Goal: Information Seeking & Learning: Learn about a topic

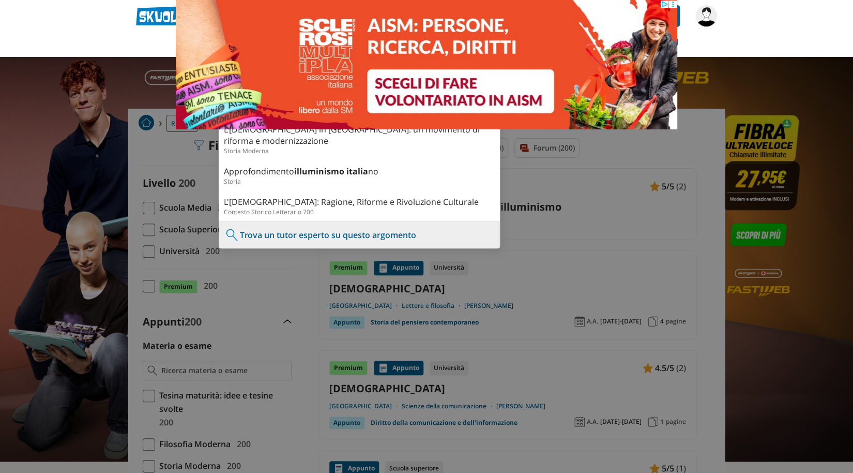
type input "illuminismo italia"
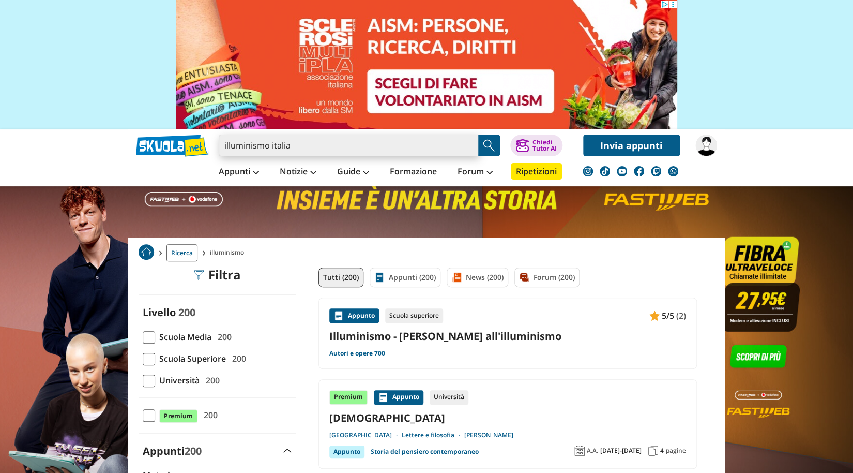
click at [337, 138] on input "illuminismo italia" at bounding box center [349, 145] width 260 height 22
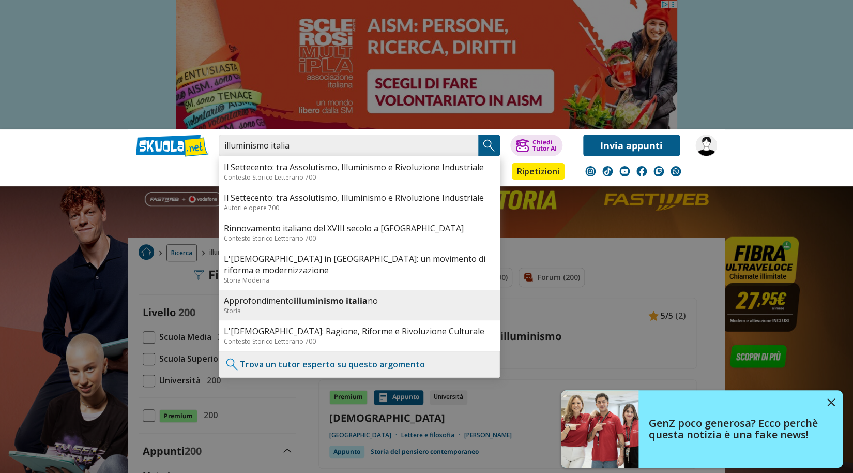
click at [344, 290] on div "Approfondimento illuminismo italia no Storia" at bounding box center [359, 305] width 281 height 31
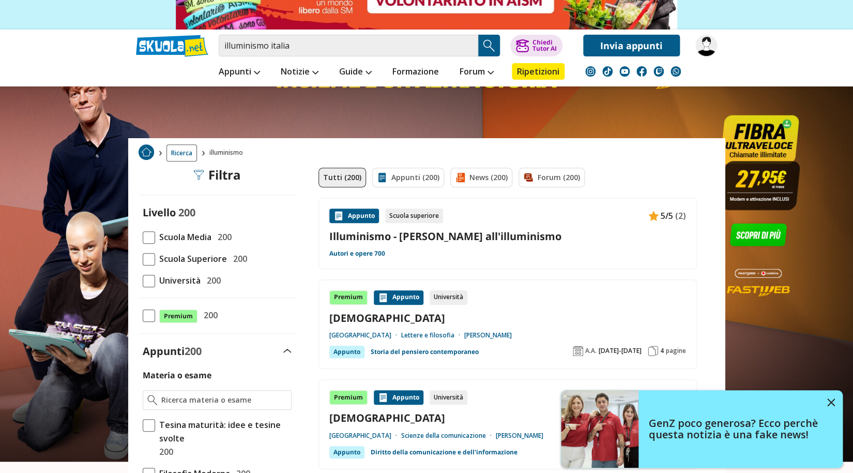
scroll to position [172, 0]
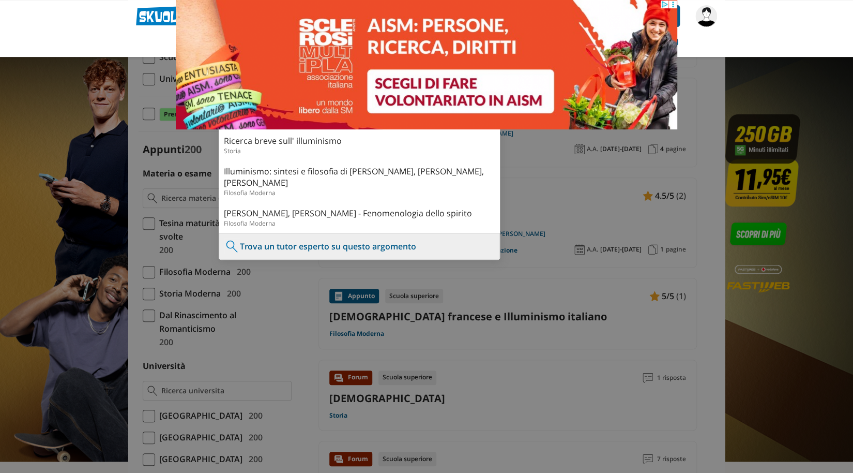
type input "illuminismo e cesare beccaria"
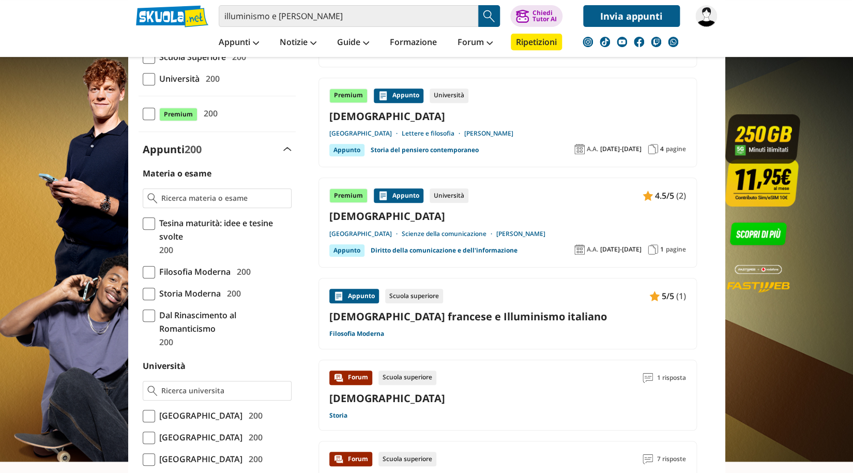
click at [493, 13] on img "Search Button" at bounding box center [490, 16] width 16 height 16
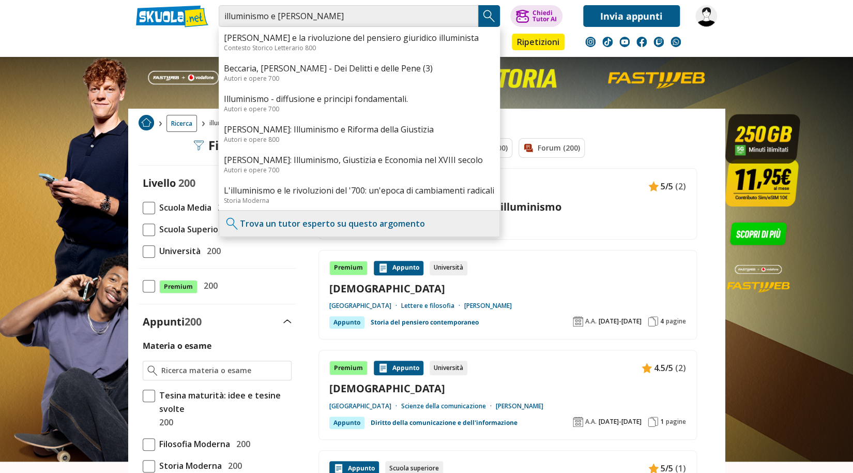
click at [375, 37] on link "Cesare Beccaria e la rivoluzione del pensiero giuridico illuminista" at bounding box center [359, 37] width 271 height 11
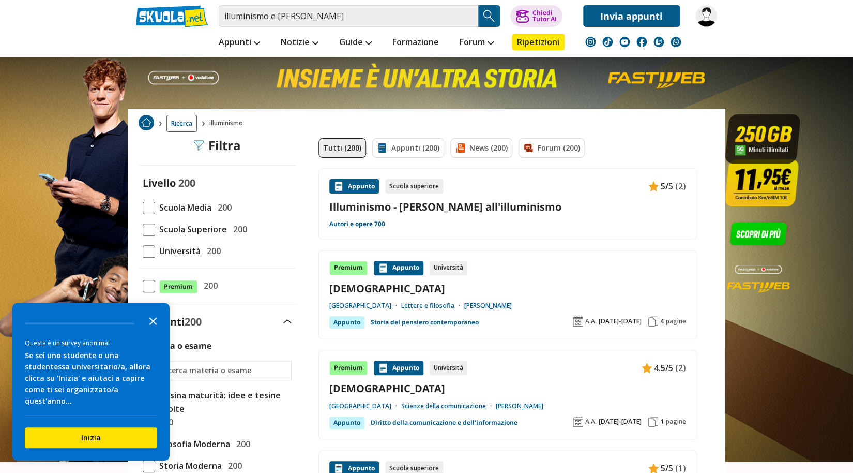
click at [158, 331] on icon "Close the survey" at bounding box center [153, 320] width 21 height 21
